Goal: Check status: Check status

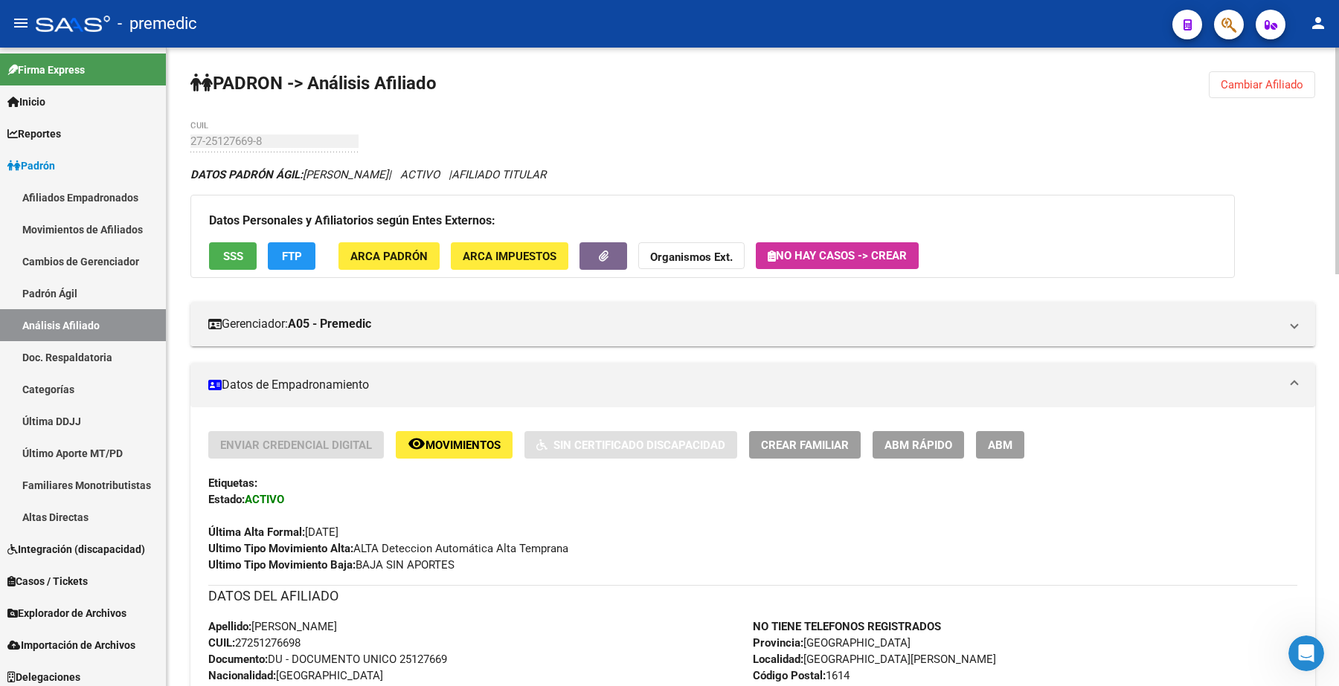
click at [1251, 83] on span "Cambiar Afiliado" at bounding box center [1261, 84] width 83 height 13
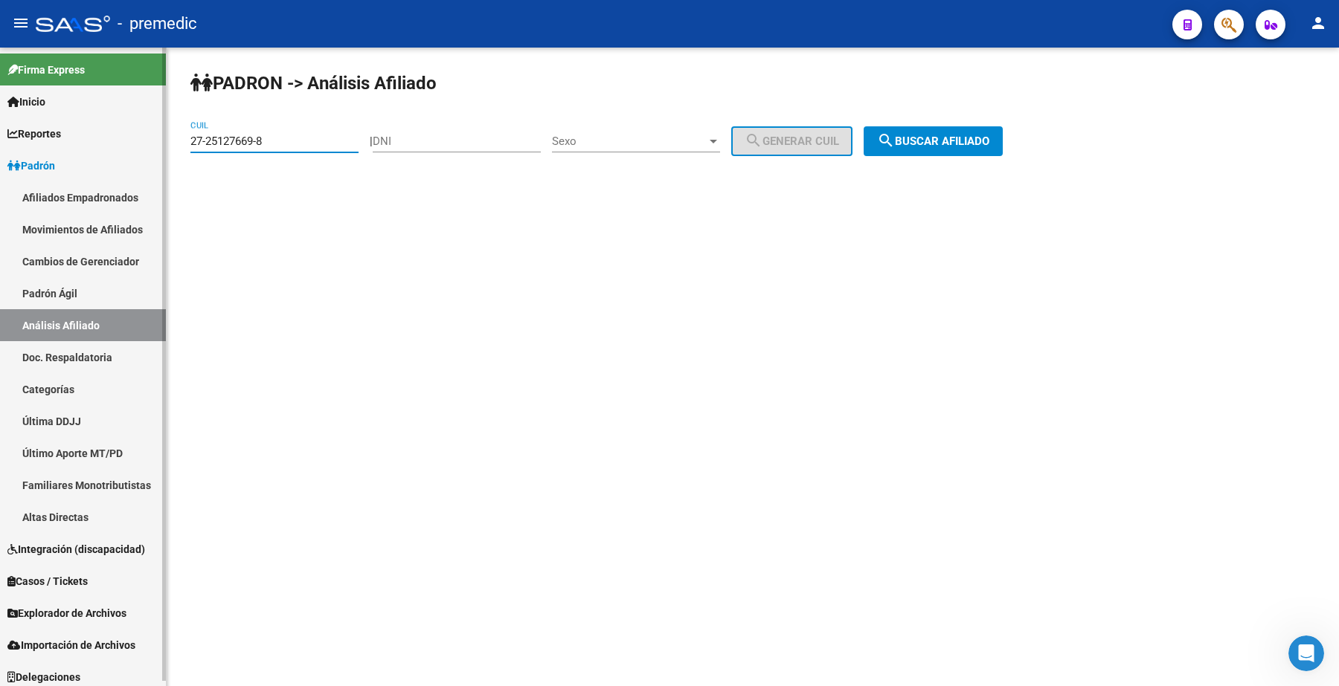
drag, startPoint x: 283, startPoint y: 139, endPoint x: 62, endPoint y: 123, distance: 221.4
click at [65, 128] on mat-sidenav-container "Firma Express Inicio Calendario SSS Instructivos Contacto OS Reportes Padrón Tr…" at bounding box center [669, 367] width 1339 height 639
paste input "0-36759914-7"
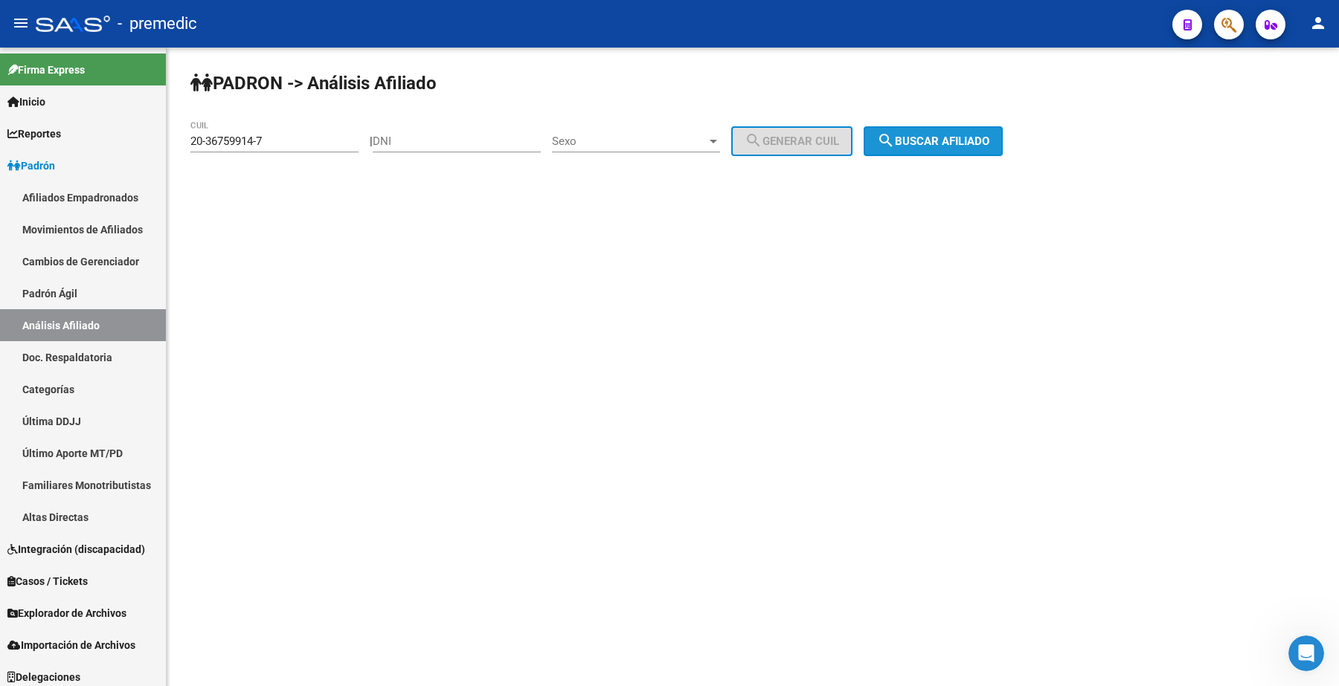
click at [946, 135] on span "search Buscar afiliado" at bounding box center [933, 141] width 112 height 13
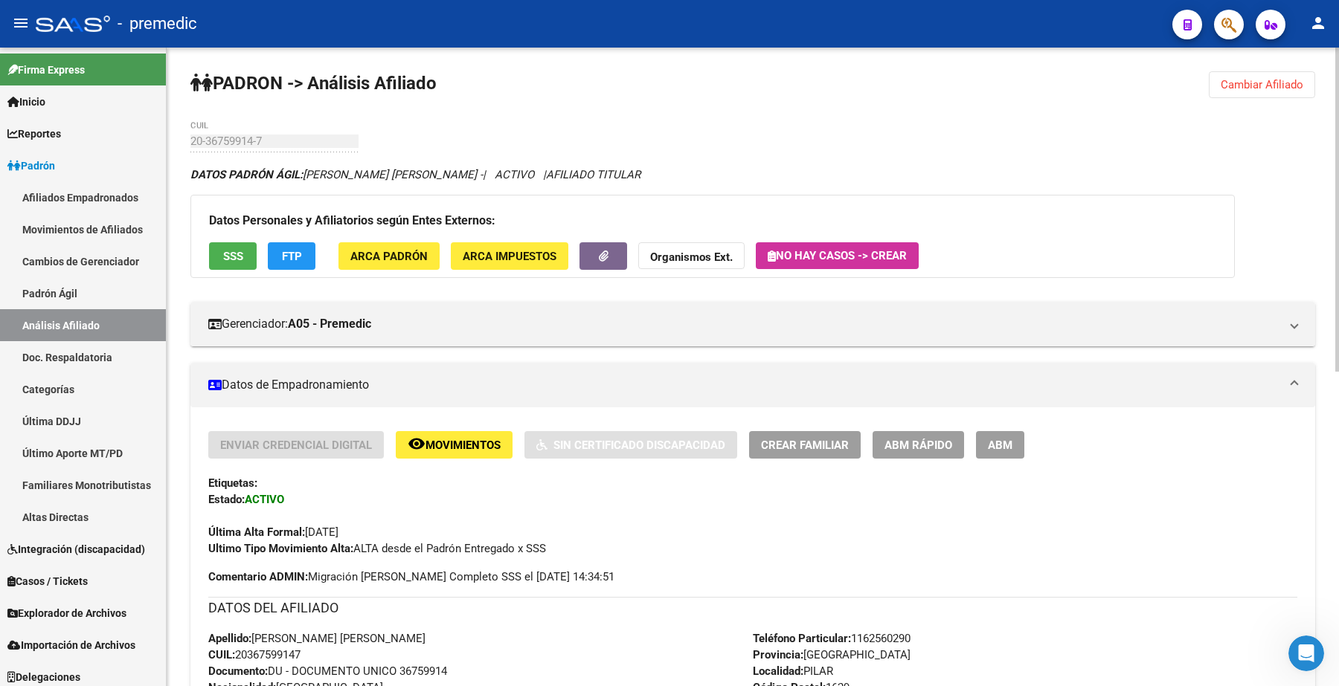
click at [1257, 79] on span "Cambiar Afiliado" at bounding box center [1261, 84] width 83 height 13
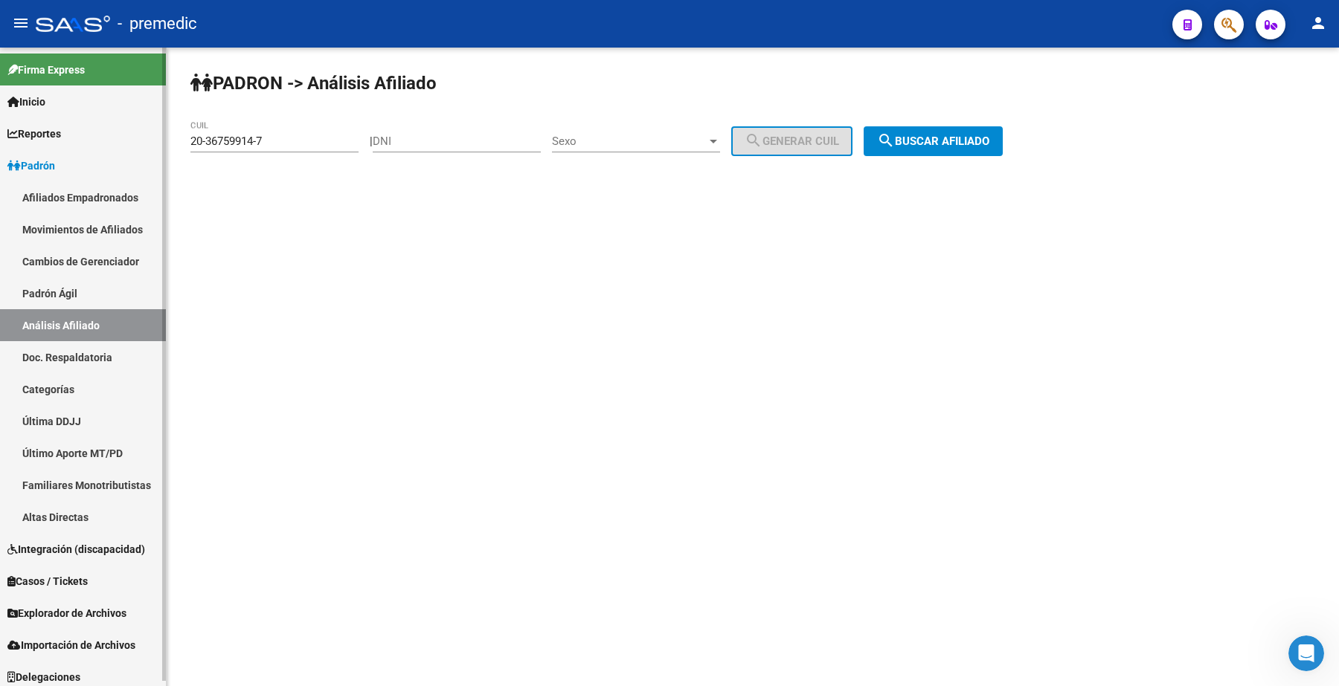
drag, startPoint x: 312, startPoint y: 138, endPoint x: 53, endPoint y: 120, distance: 260.2
click at [53, 120] on mat-sidenav-container "Firma Express Inicio Calendario SSS Instructivos Contacto OS Reportes Padrón Tr…" at bounding box center [669, 367] width 1339 height 639
paste input "7-30525548-9"
type input "27-30525548-9"
click at [943, 142] on span "search Buscar afiliado" at bounding box center [933, 141] width 112 height 13
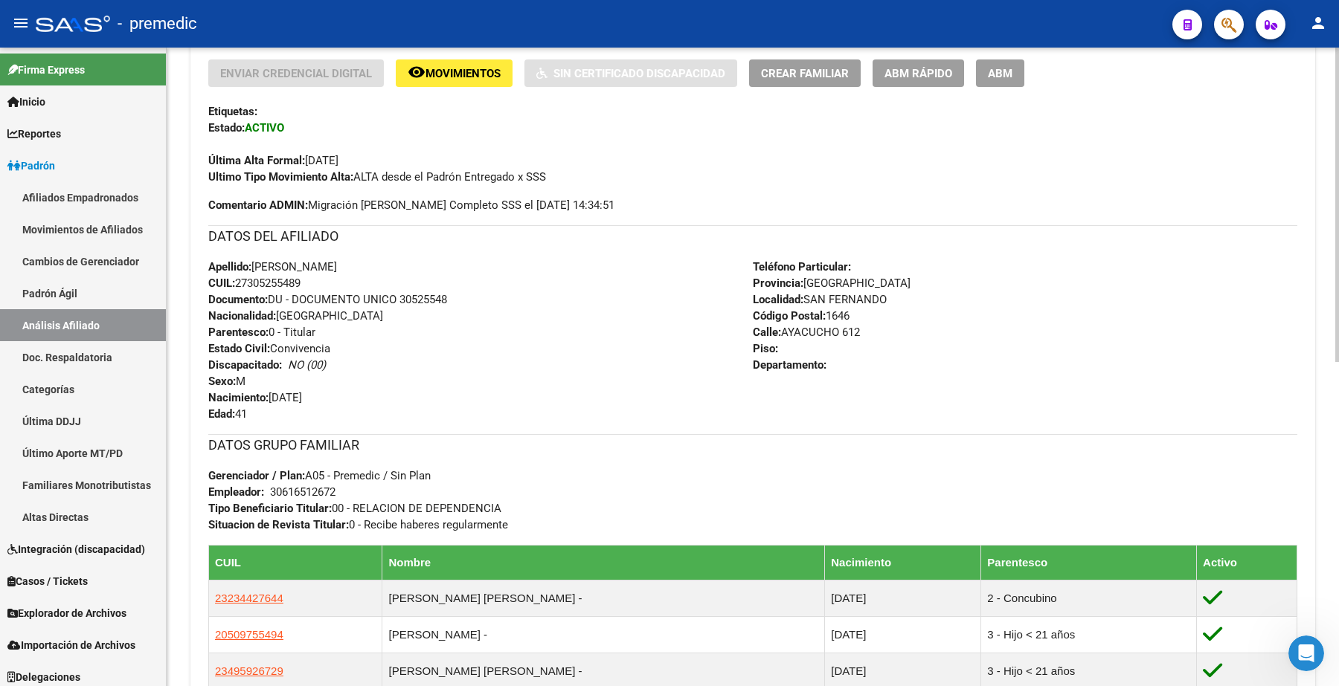
scroll to position [465, 0]
